Goal: Use online tool/utility: Utilize a website feature to perform a specific function

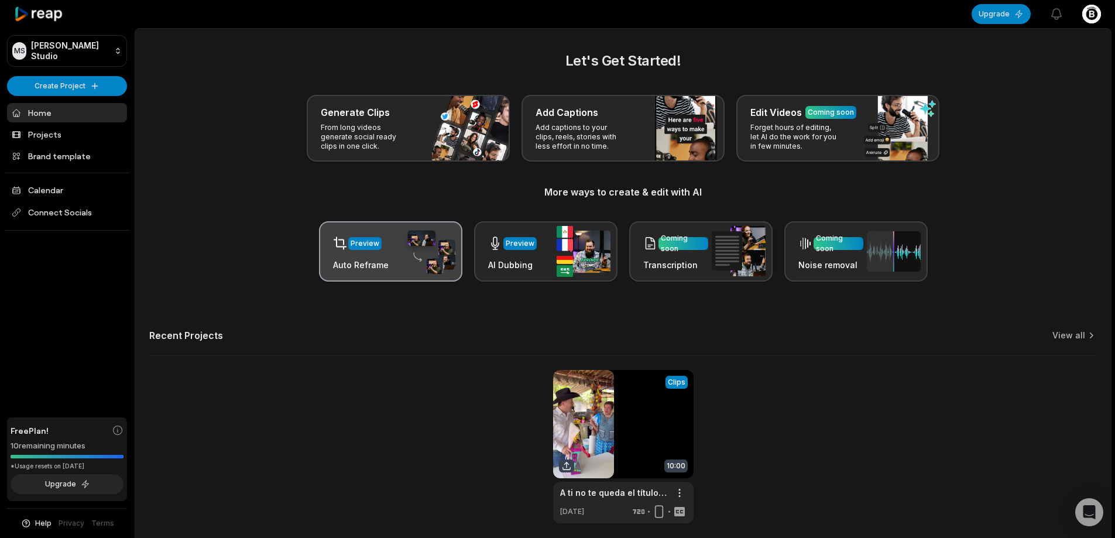
click at [429, 264] on img at bounding box center [429, 252] width 54 height 46
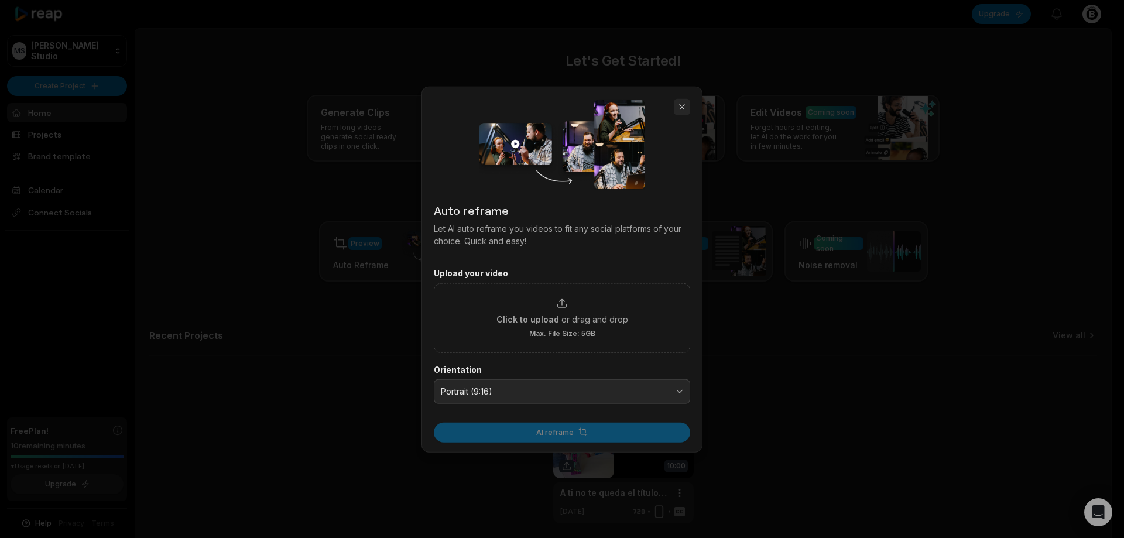
click at [680, 103] on button "button" at bounding box center [682, 106] width 16 height 16
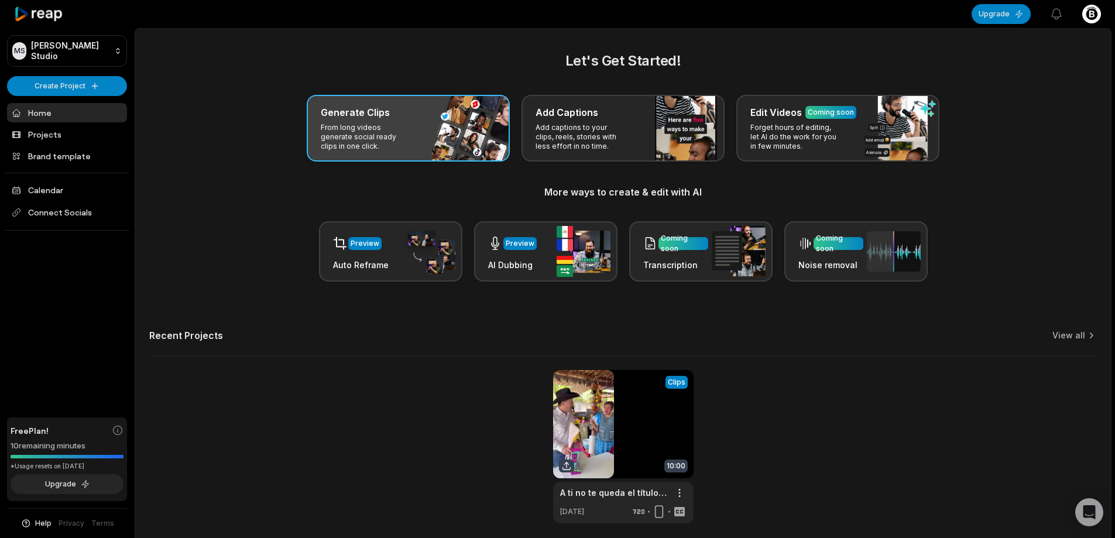
click at [437, 120] on div "Generate Clips From long videos generate social ready clips in one click." at bounding box center [408, 128] width 203 height 67
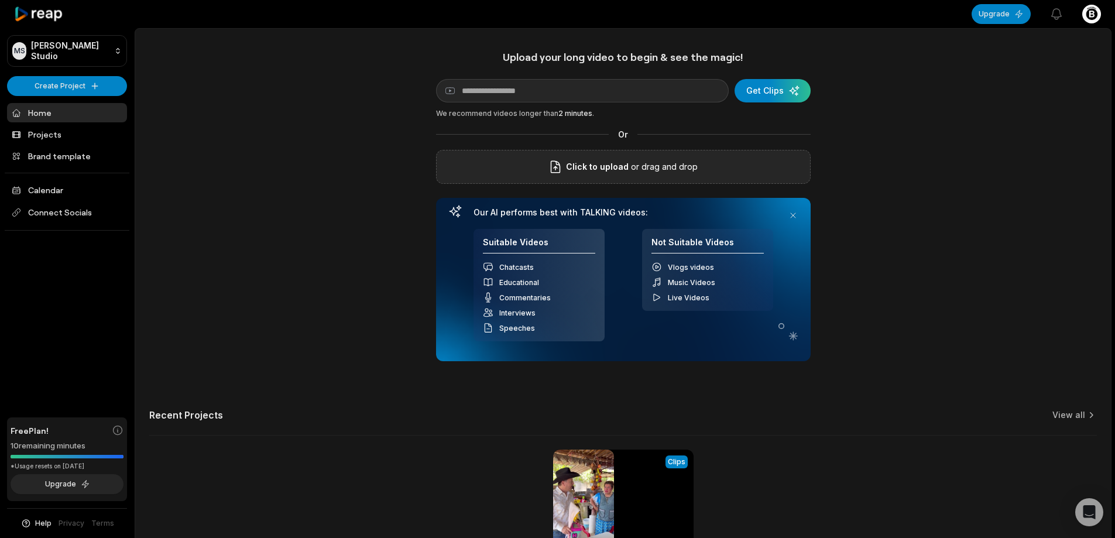
click at [633, 162] on p "or drag and drop" at bounding box center [663, 167] width 69 height 14
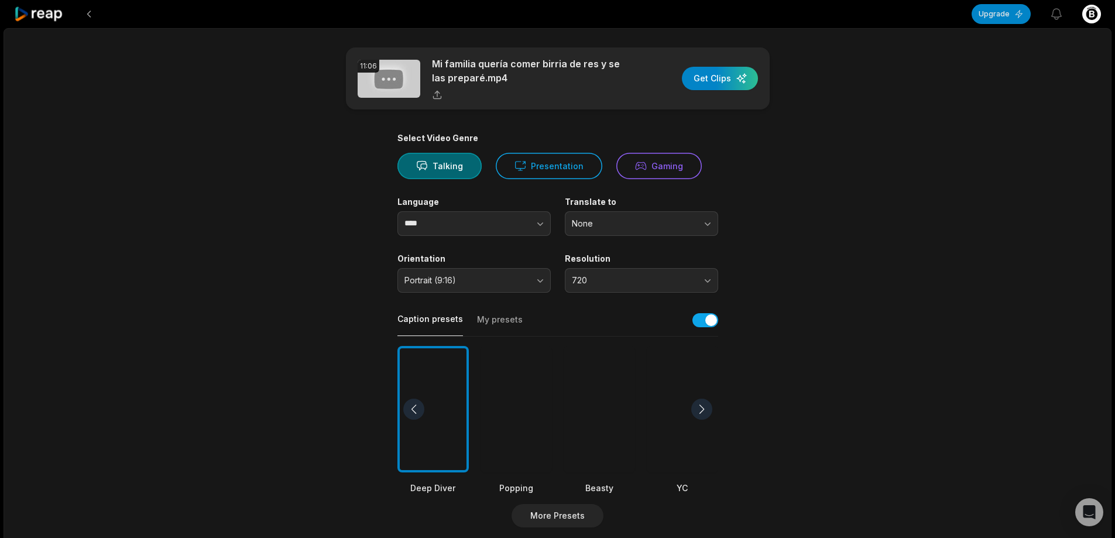
click at [598, 399] on div at bounding box center [599, 409] width 71 height 127
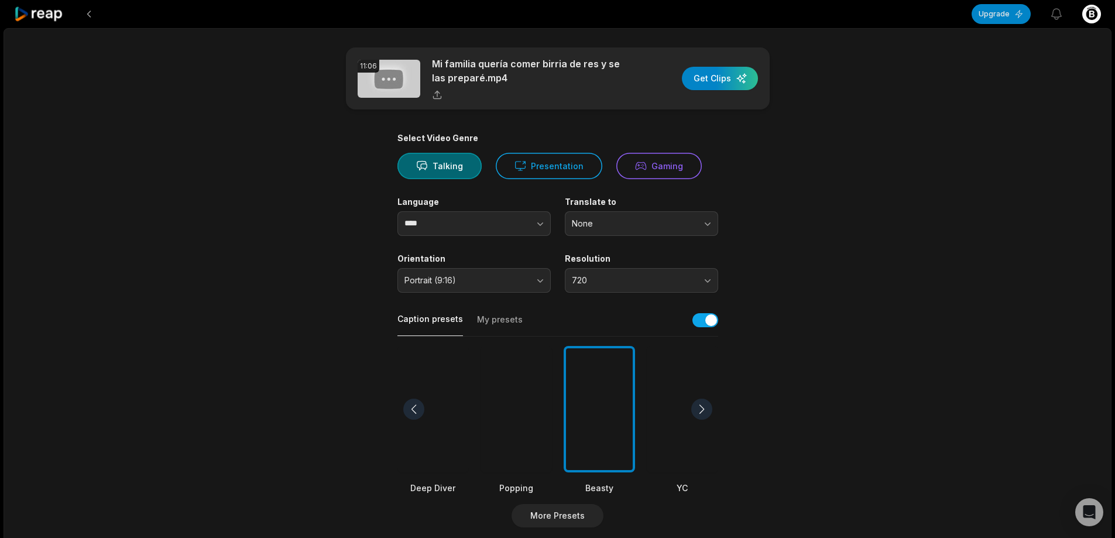
scroll to position [176, 0]
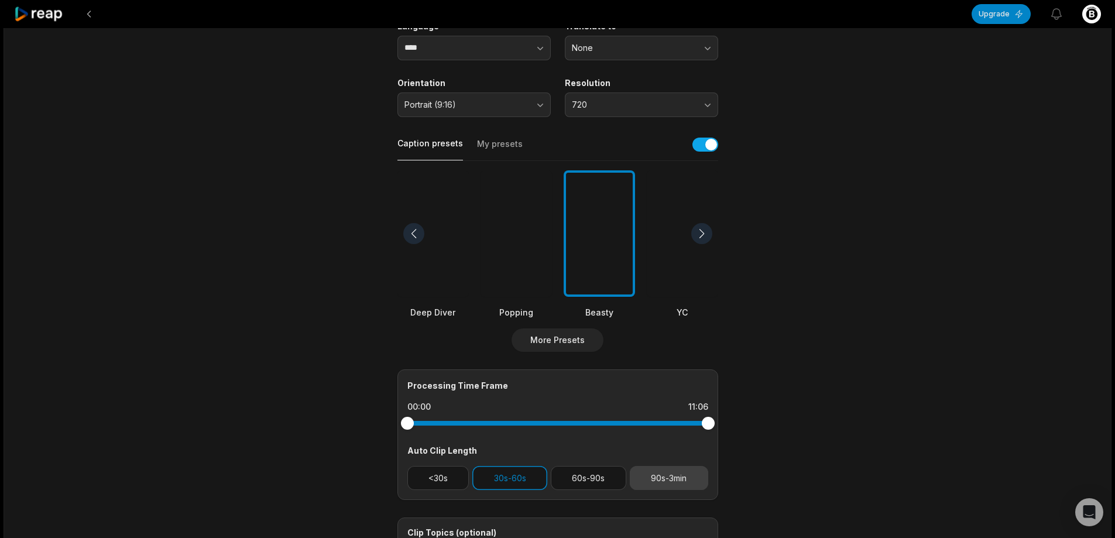
click at [668, 474] on button "90s-3min" at bounding box center [669, 478] width 78 height 24
click at [533, 475] on button "30s-60s" at bounding box center [510, 478] width 75 height 24
drag, startPoint x: 710, startPoint y: 419, endPoint x: 677, endPoint y: 419, distance: 32.8
click at [677, 419] on div at bounding box center [677, 423] width 13 height 13
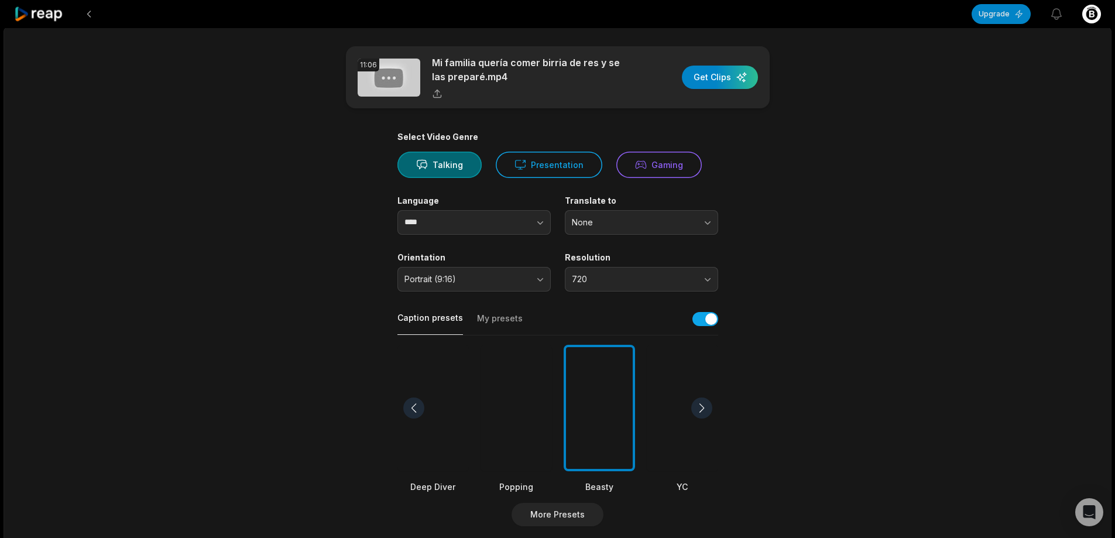
scroll to position [0, 0]
click at [705, 75] on div "button" at bounding box center [720, 78] width 76 height 23
